Goal: Information Seeking & Learning: Learn about a topic

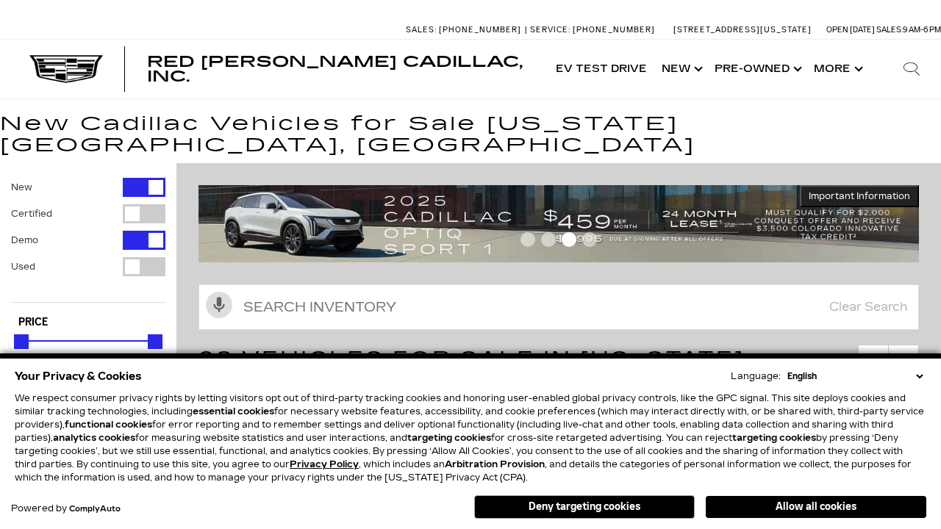
scroll to position [799, 0]
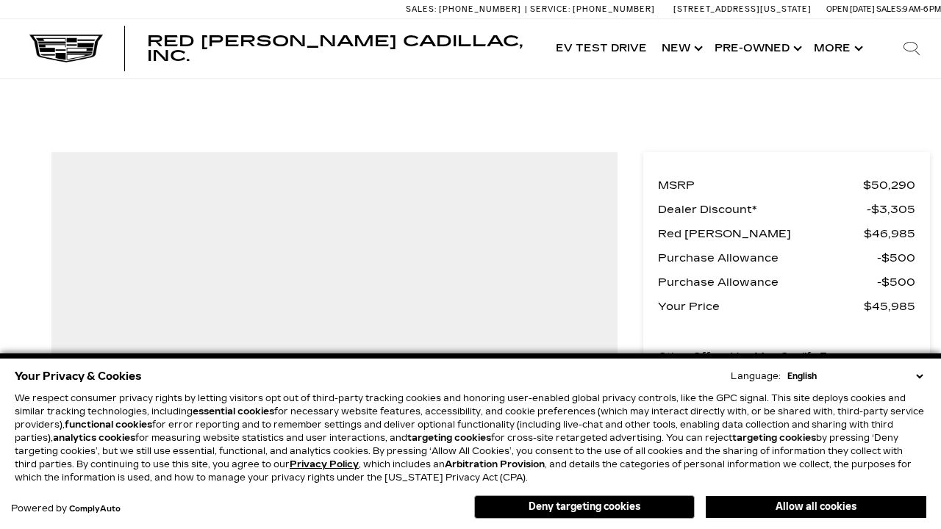
scroll to position [802, 0]
